Goal: Communication & Community: Connect with others

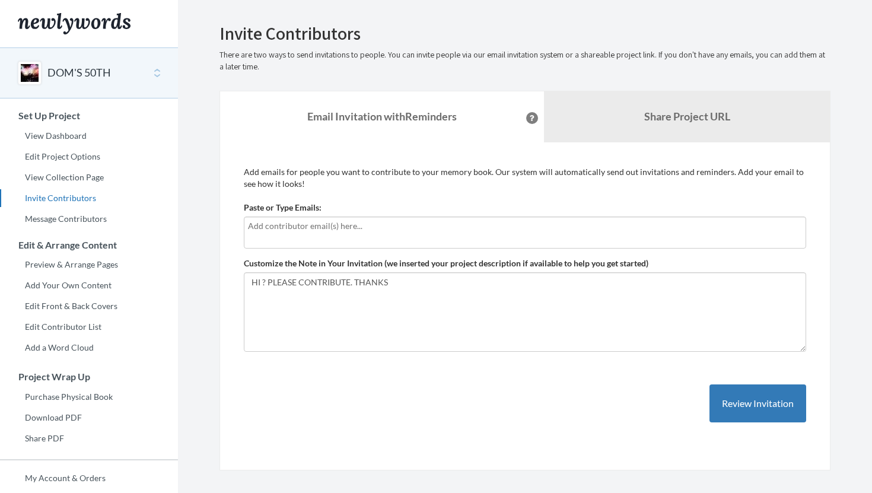
click at [295, 236] on div at bounding box center [525, 232] width 562 height 32
type input "[EMAIL_ADDRESS][DOMAIN_NAME]"
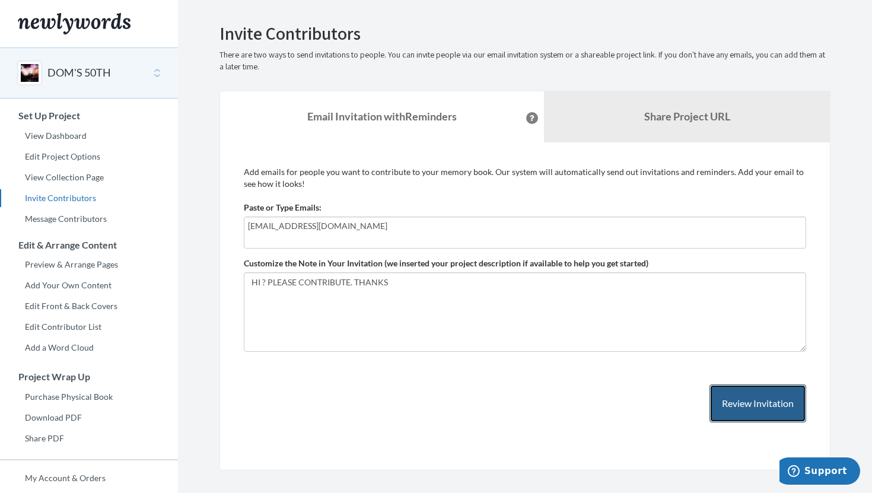
click at [760, 403] on button "Review Invitation" at bounding box center [757, 403] width 97 height 39
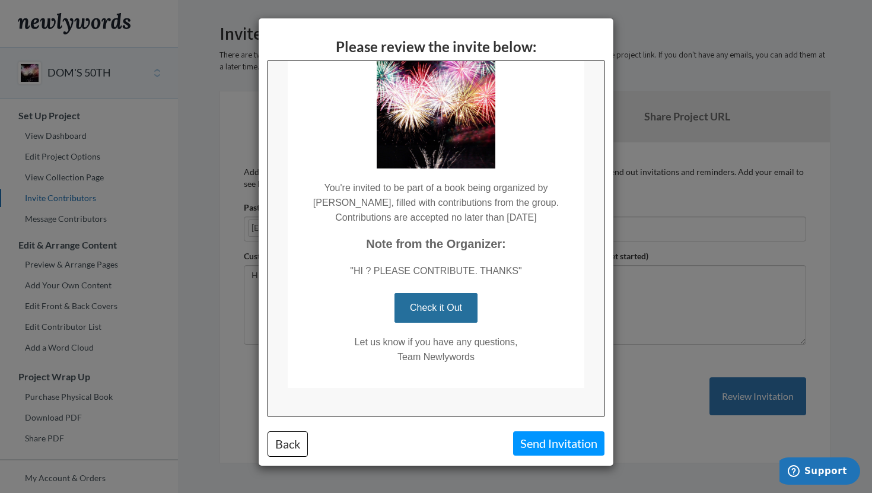
scroll to position [97, 0]
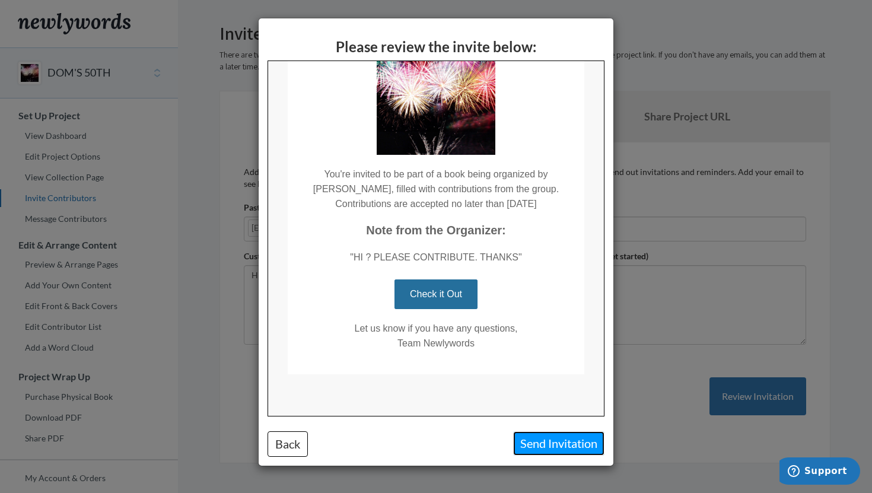
click at [532, 437] on button "Send Invitation" at bounding box center [558, 443] width 91 height 24
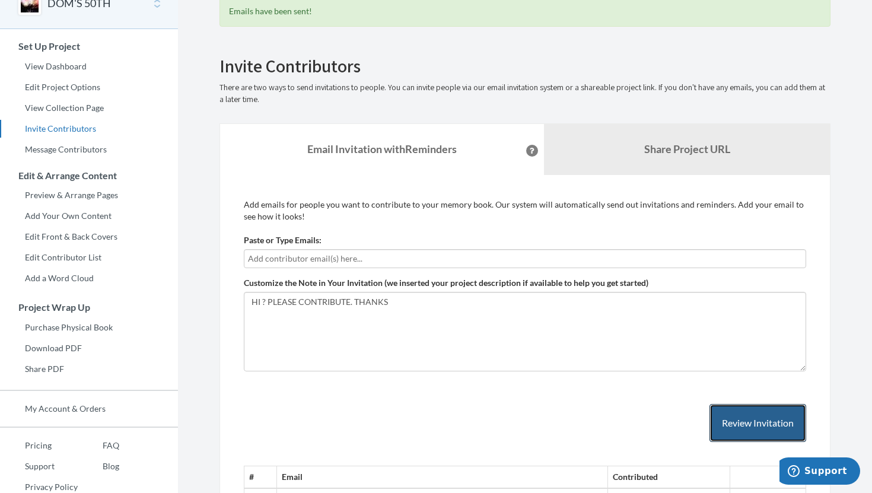
scroll to position [159, 0]
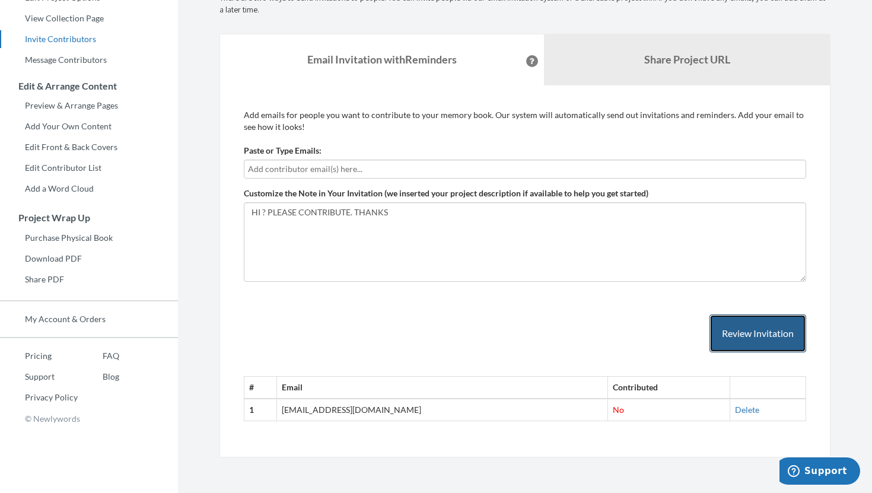
click at [739, 330] on button "Review Invitation" at bounding box center [757, 333] width 97 height 39
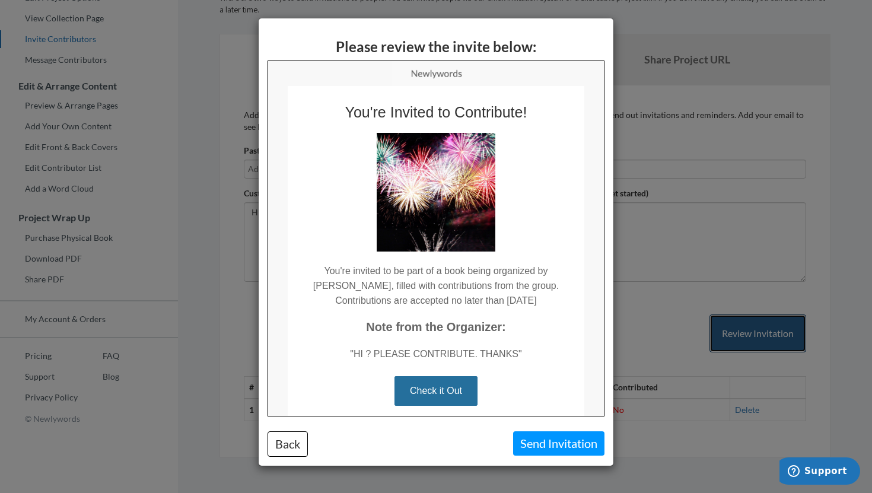
scroll to position [0, 0]
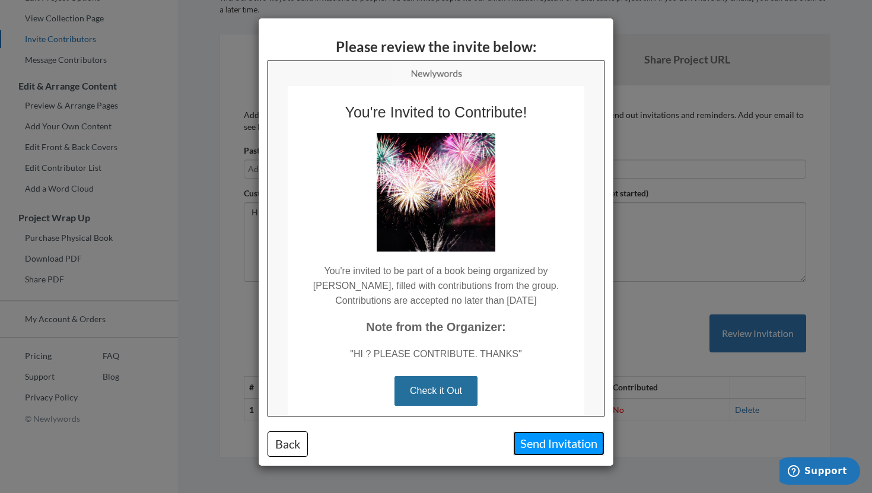
click at [525, 443] on button "Send Invitation" at bounding box center [558, 443] width 91 height 24
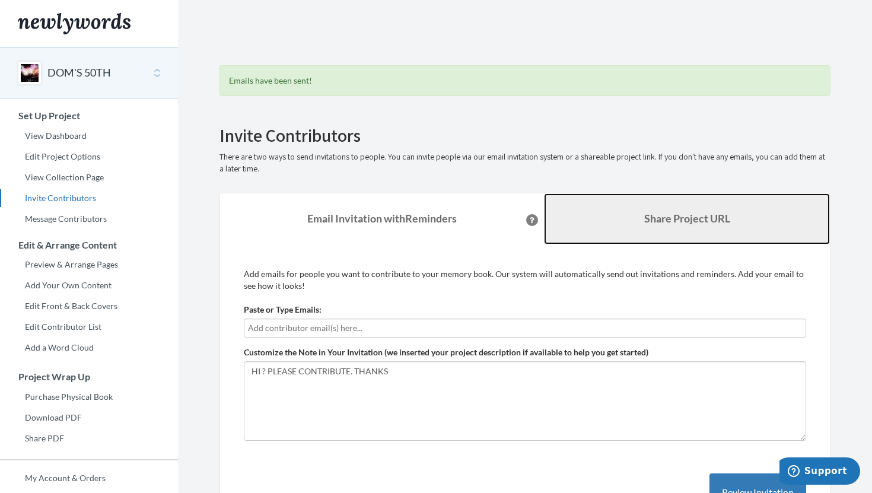
click at [684, 216] on b "Share Project URL" at bounding box center [687, 218] width 86 height 13
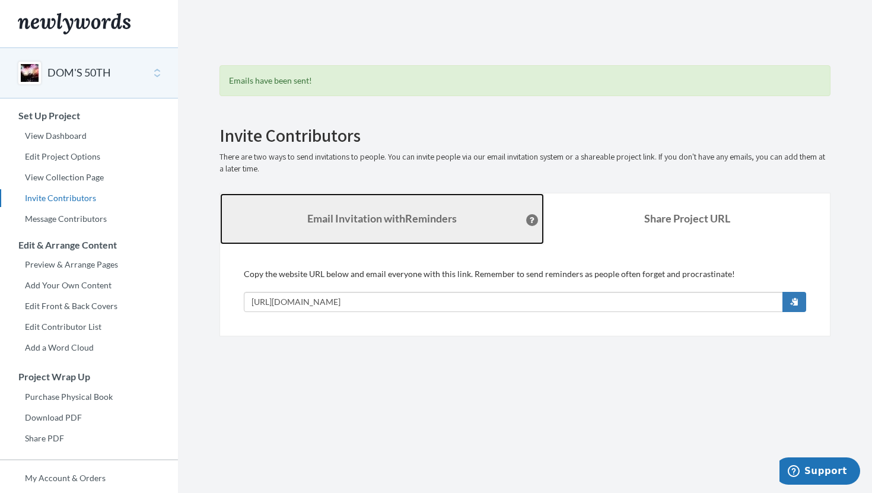
click at [413, 219] on strong "Email Invitation with Reminders" at bounding box center [381, 218] width 149 height 13
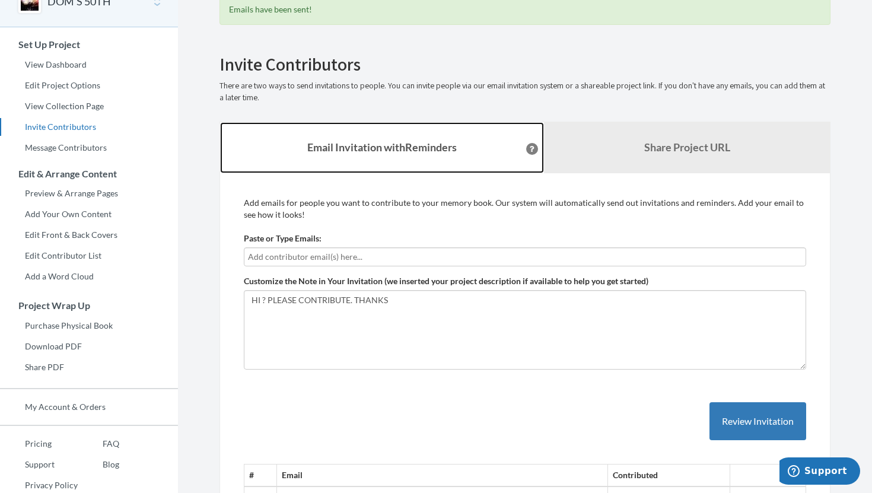
scroll to position [159, 0]
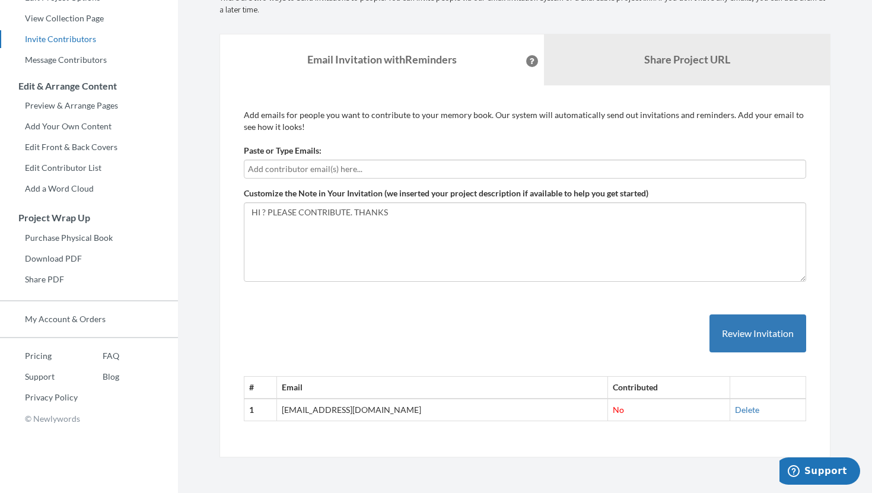
click at [416, 320] on div "# Email Contributed 1 [EMAIL_ADDRESS][DOMAIN_NAME] No [GEOGRAPHIC_DATA]" at bounding box center [525, 356] width 562 height 131
click at [753, 322] on button "Review Invitation" at bounding box center [757, 333] width 97 height 39
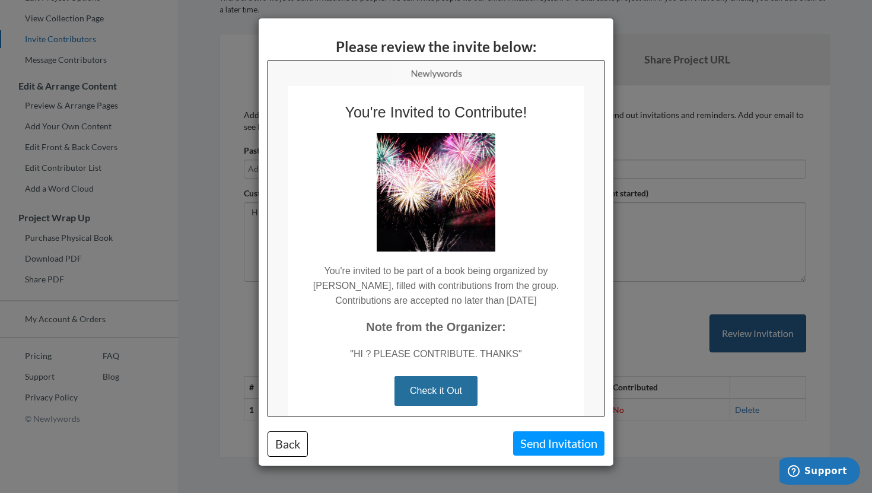
scroll to position [0, 0]
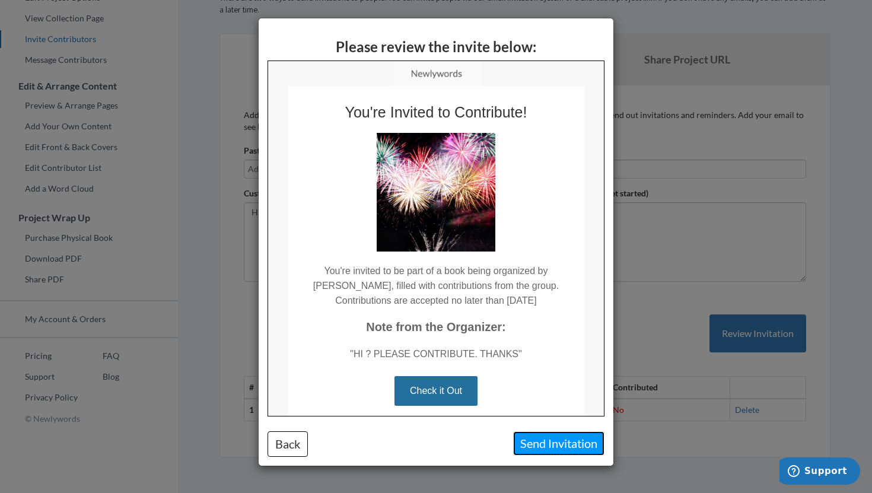
click at [562, 437] on button "Send Invitation" at bounding box center [558, 443] width 91 height 24
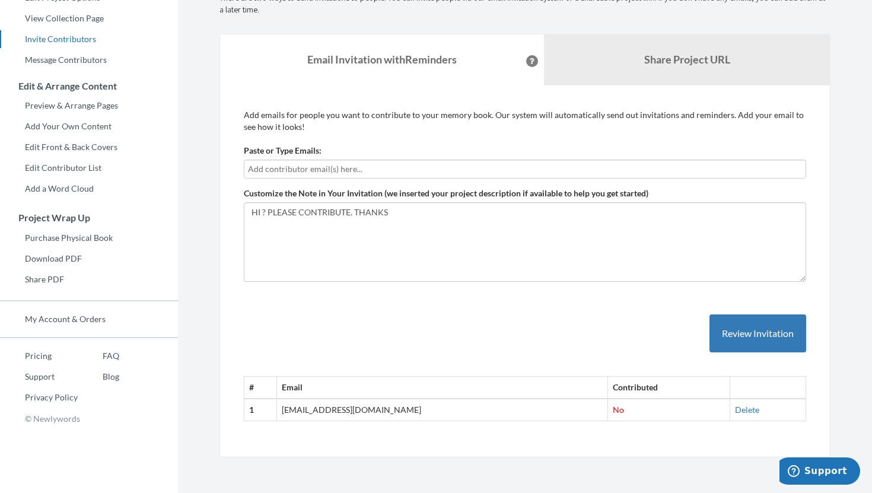
click at [320, 411] on td "[EMAIL_ADDRESS][DOMAIN_NAME]" at bounding box center [442, 409] width 331 height 22
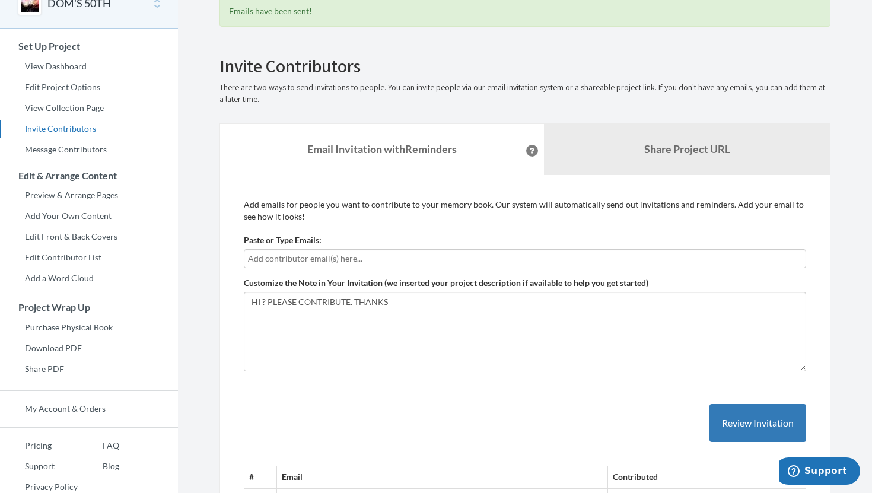
scroll to position [30, 0]
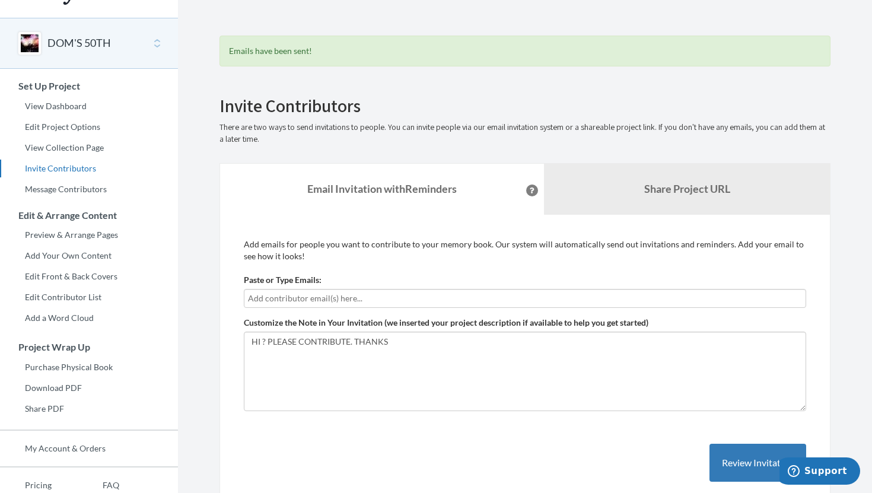
click at [296, 293] on input "text" at bounding box center [525, 298] width 554 height 13
type input "[EMAIL_ADDRESS][DOMAIN_NAME]"
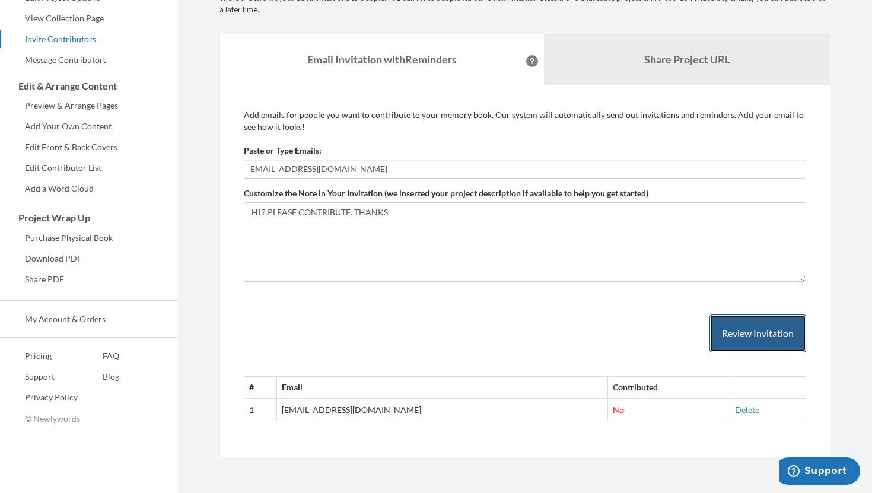
click at [762, 333] on button "Review Invitation" at bounding box center [757, 333] width 97 height 39
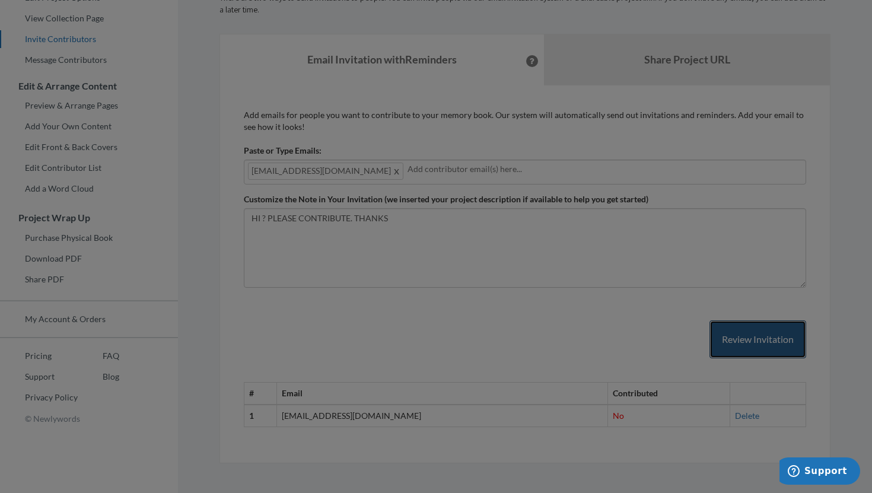
scroll to position [0, 0]
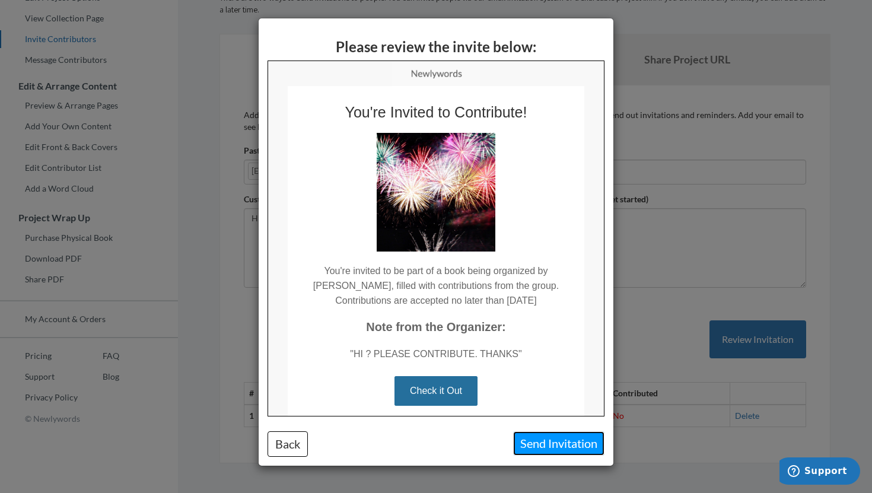
click at [555, 440] on button "Send Invitation" at bounding box center [558, 443] width 91 height 24
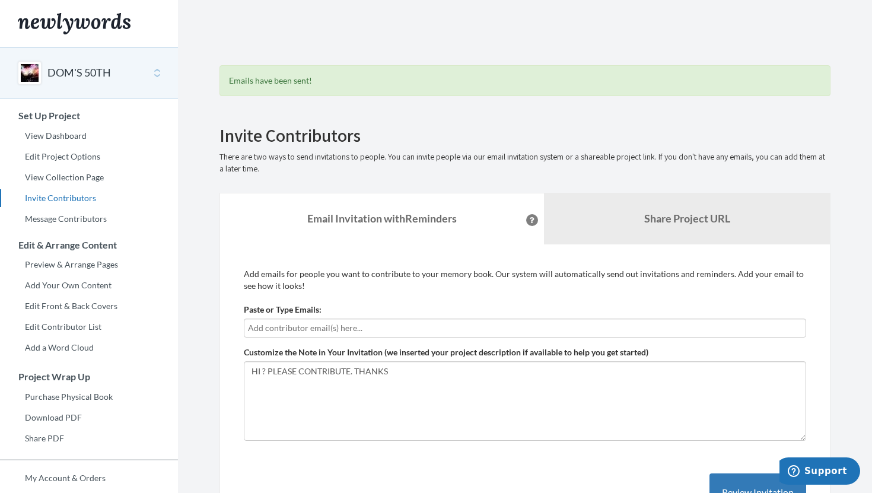
click at [344, 327] on input "text" at bounding box center [525, 327] width 554 height 13
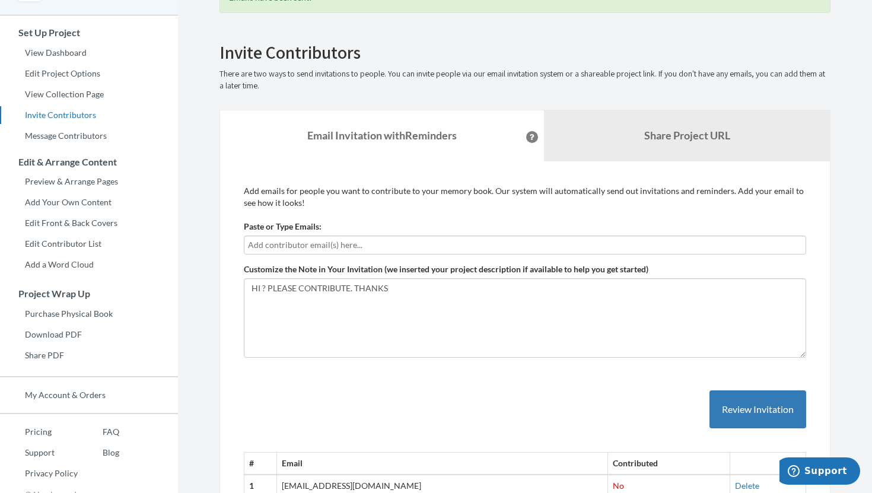
scroll to position [159, 0]
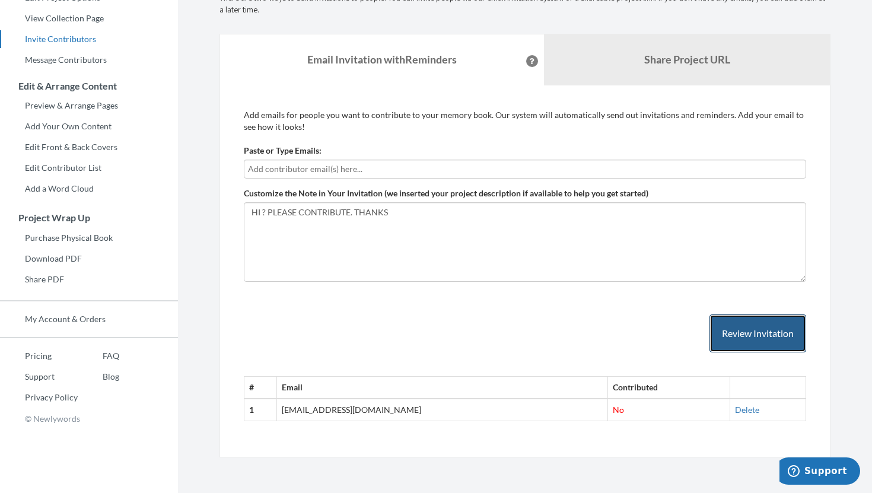
click at [744, 330] on button "Review Invitation" at bounding box center [757, 333] width 97 height 39
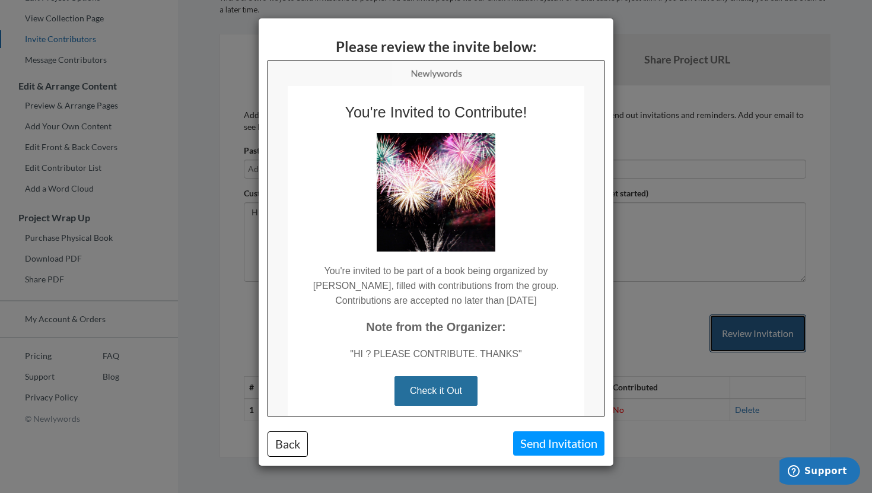
scroll to position [0, 0]
click at [685, 316] on div "Please review the invite below: Back Send Invitation" at bounding box center [436, 246] width 872 height 493
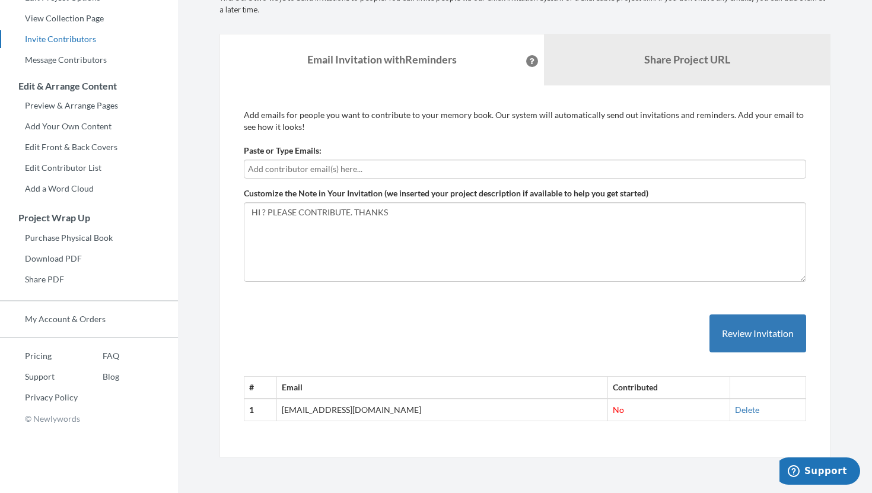
click at [327, 169] on input "text" at bounding box center [525, 168] width 554 height 13
type input "BETHLAURENLEVY@HOT"
type input "A"
type input "[EMAIL_ADDRESS][DOMAIN_NAME]"
click at [732, 326] on button "Review Invitation" at bounding box center [757, 333] width 97 height 39
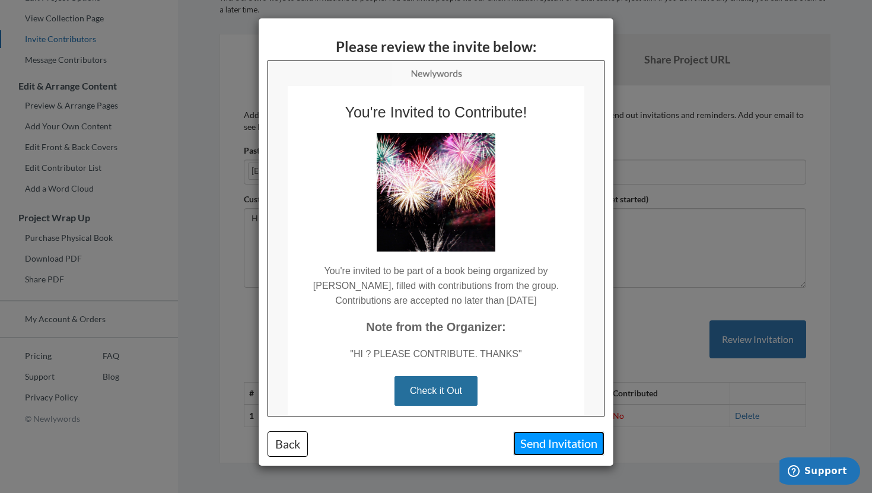
click at [558, 446] on button "Send Invitation" at bounding box center [558, 443] width 91 height 24
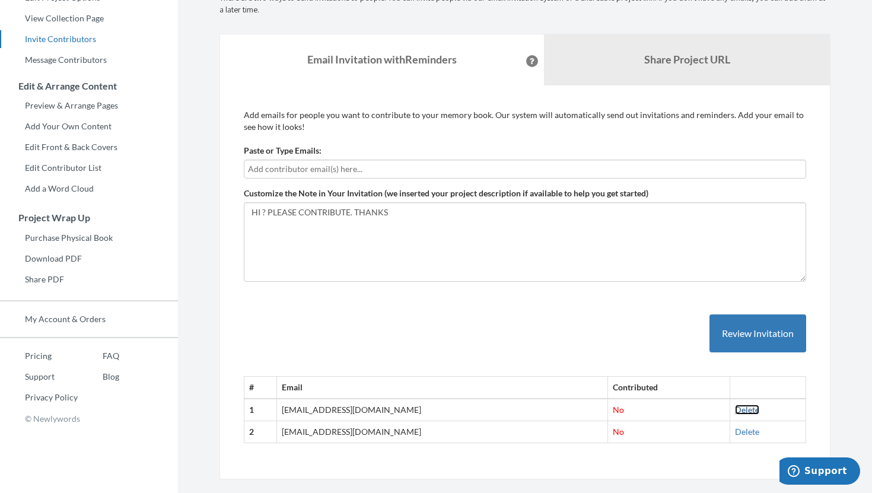
click at [735, 410] on link "Delete" at bounding box center [747, 409] width 24 height 10
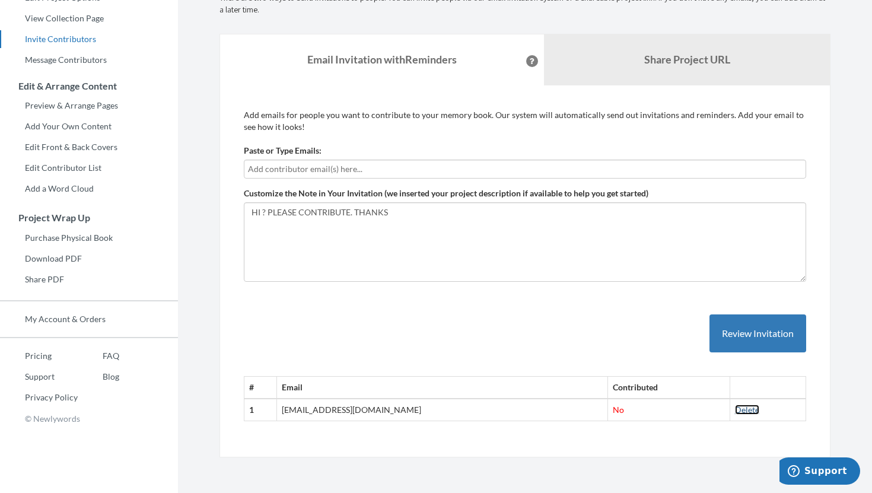
click at [735, 410] on link "Delete" at bounding box center [747, 409] width 24 height 10
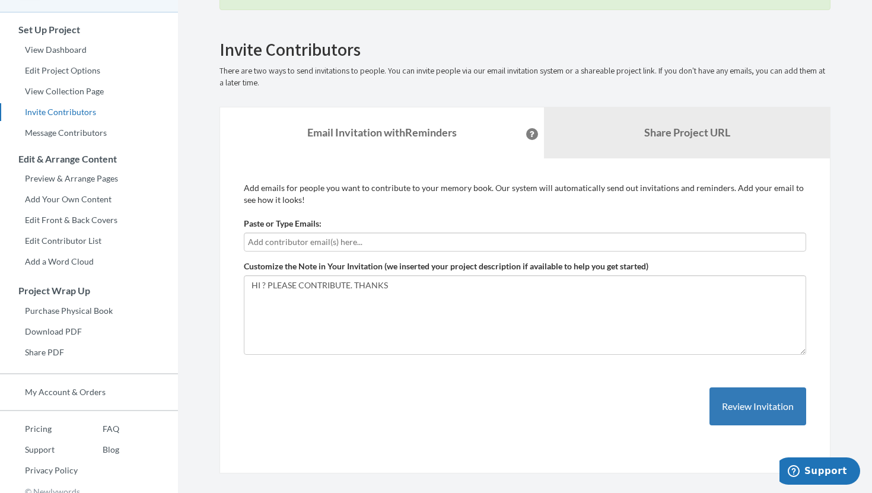
scroll to position [102, 0]
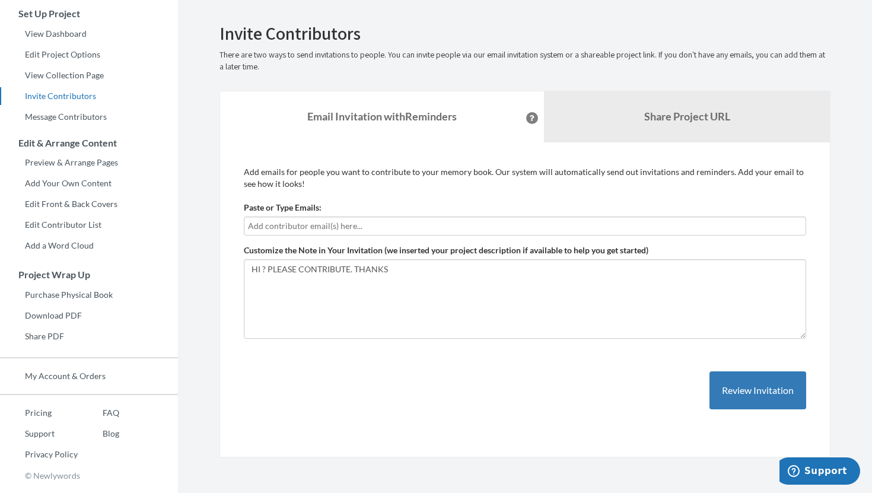
click at [289, 228] on input "text" at bounding box center [525, 225] width 554 height 13
type input "[EMAIL_ADDRESS][DOMAIN_NAME]"
click at [529, 117] on icon at bounding box center [531, 118] width 5 height 6
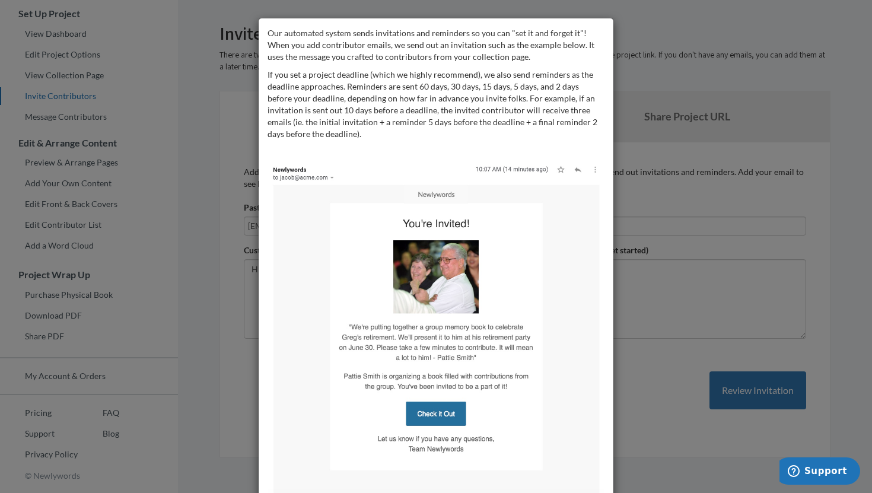
click at [661, 74] on div "Our automated system sends invitations and reminders so you can "set it and for…" at bounding box center [436, 246] width 872 height 493
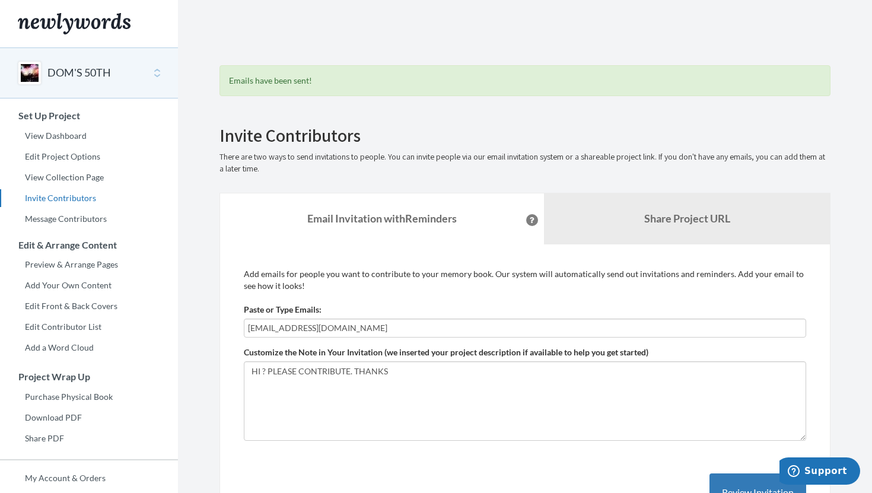
scroll to position [0, 0]
click at [66, 139] on link "View Dashboard" at bounding box center [89, 136] width 178 height 18
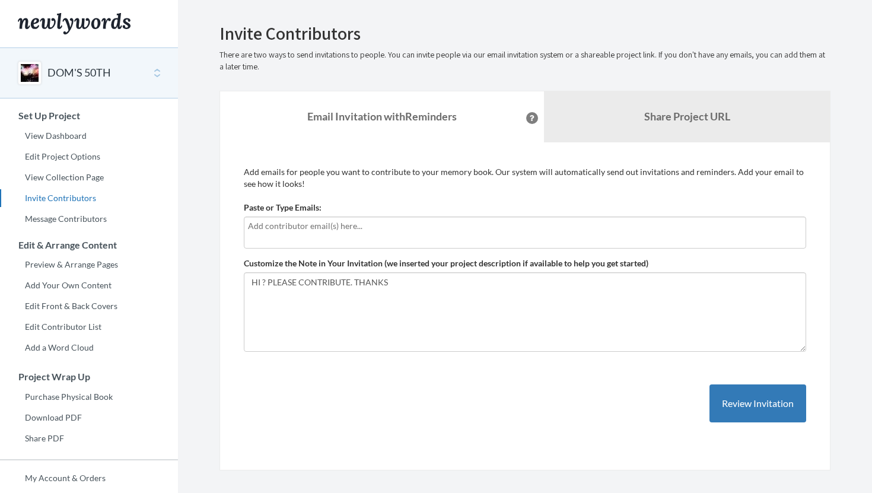
click at [327, 225] on input "text" at bounding box center [525, 225] width 554 height 13
type input "[EMAIL_ADDRESS][DOMAIN_NAME]"
click at [751, 401] on button "Review Invitation" at bounding box center [757, 403] width 97 height 39
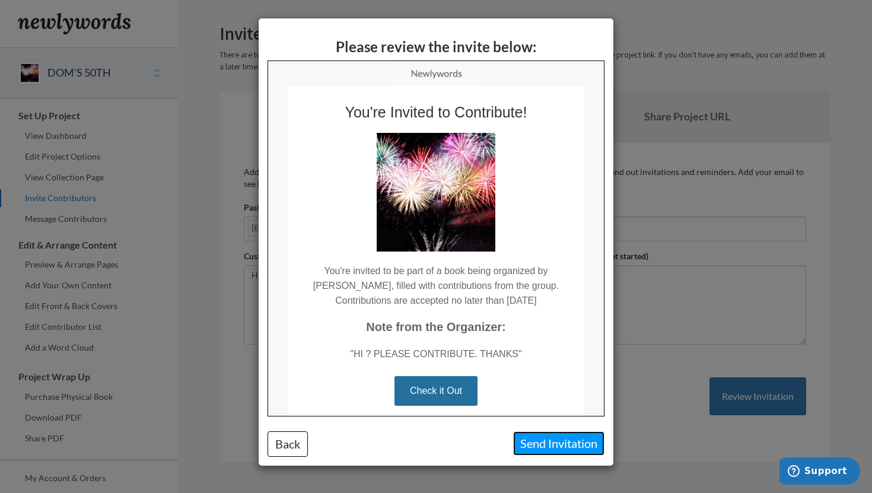
click at [556, 442] on button "Send Invitation" at bounding box center [558, 443] width 91 height 24
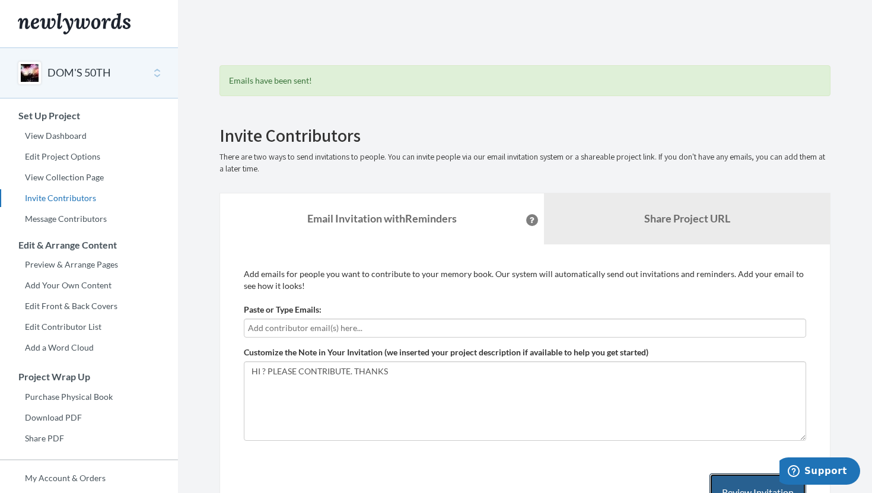
scroll to position [18, 0]
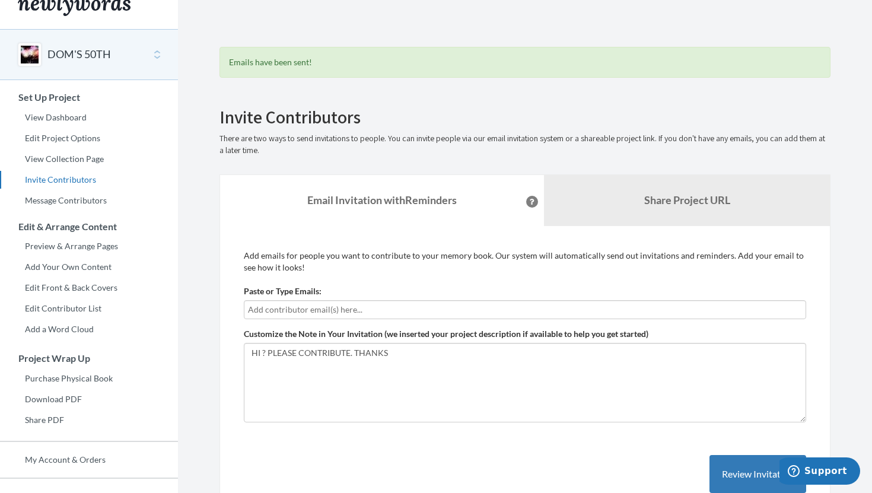
click at [332, 308] on input "text" at bounding box center [525, 309] width 554 height 13
type input "[EMAIL_ADDRESS][DOMAIN_NAME]"
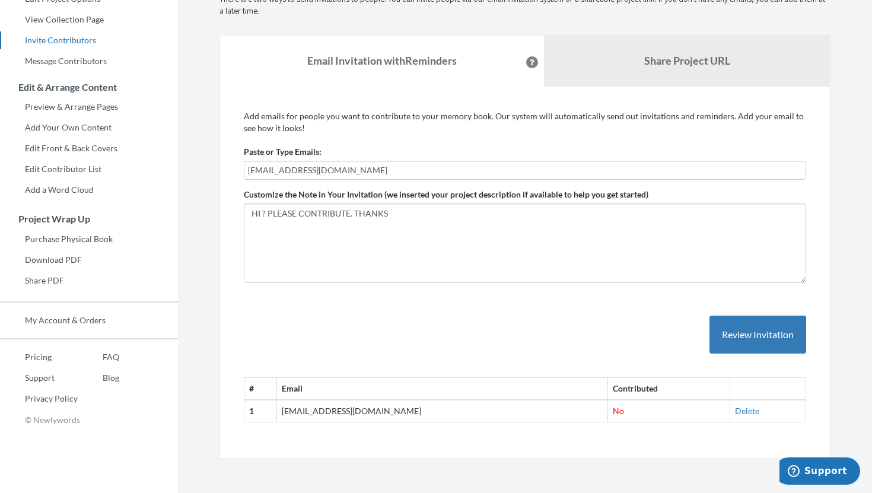
scroll to position [159, 0]
click at [764, 335] on button "Review Invitation" at bounding box center [757, 333] width 97 height 39
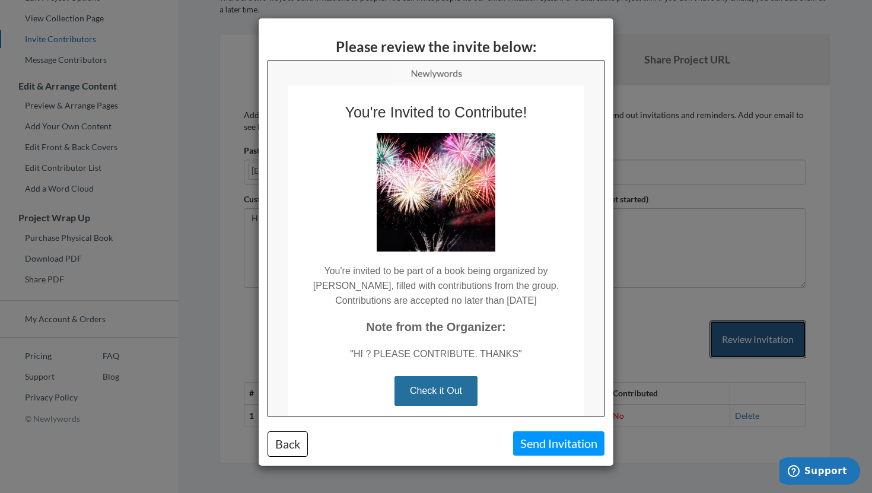
scroll to position [0, 0]
click at [444, 388] on link "Check it Out" at bounding box center [435, 390] width 83 height 30
click at [442, 398] on link "Check it Out" at bounding box center [435, 390] width 83 height 30
click at [441, 390] on link "Check it Out" at bounding box center [435, 390] width 83 height 30
click at [280, 445] on button "Back" at bounding box center [287, 443] width 40 height 25
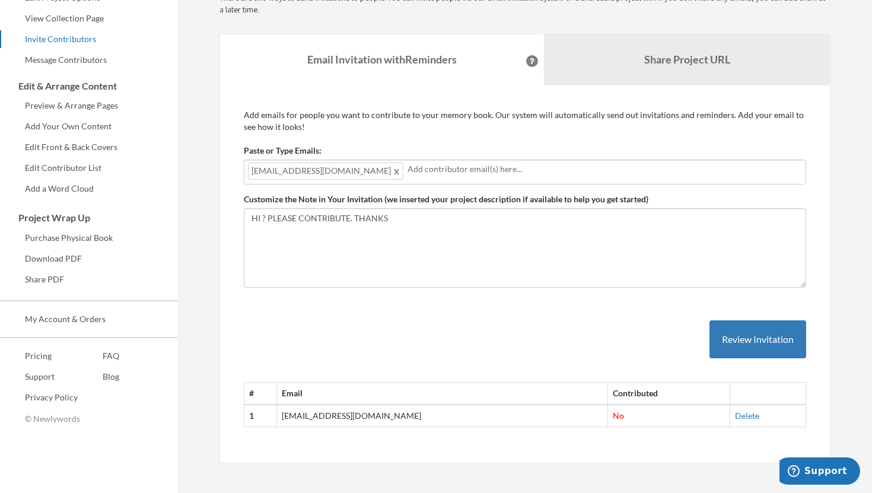
click at [393, 172] on span at bounding box center [397, 171] width 9 height 14
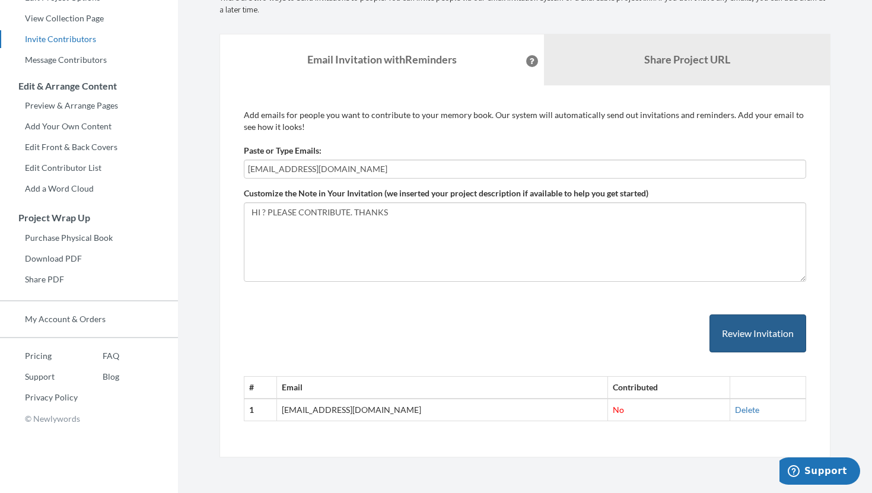
type input "[EMAIL_ADDRESS][DOMAIN_NAME]"
click at [762, 338] on button "Review Invitation" at bounding box center [757, 333] width 97 height 39
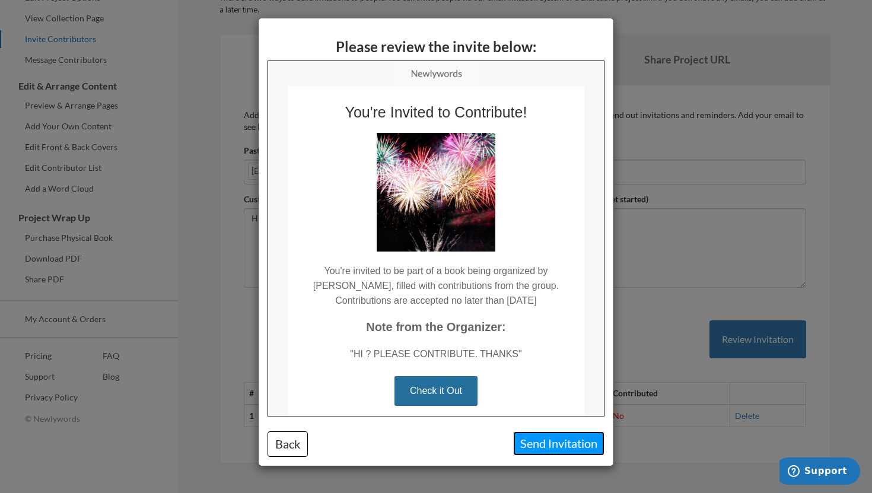
click at [555, 440] on button "Send Invitation" at bounding box center [558, 443] width 91 height 24
